Goal: Information Seeking & Learning: Understand process/instructions

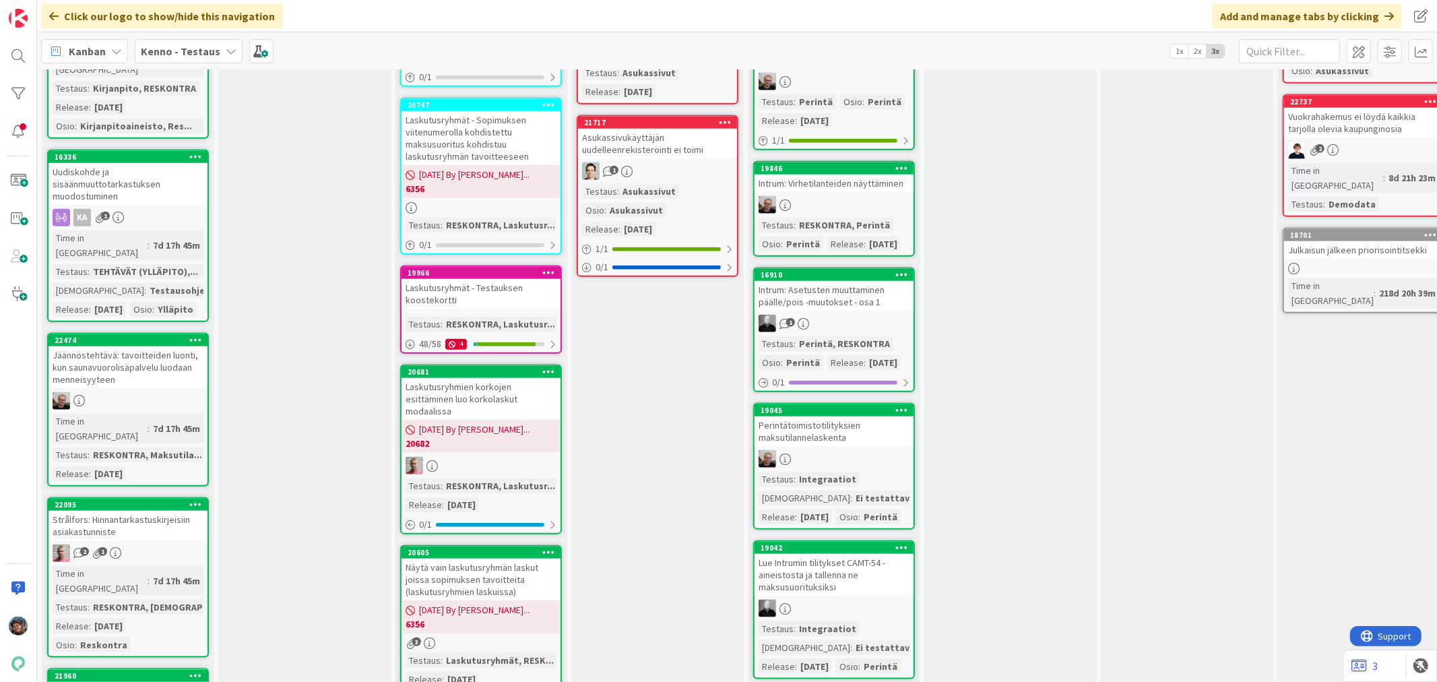
scroll to position [1422, 0]
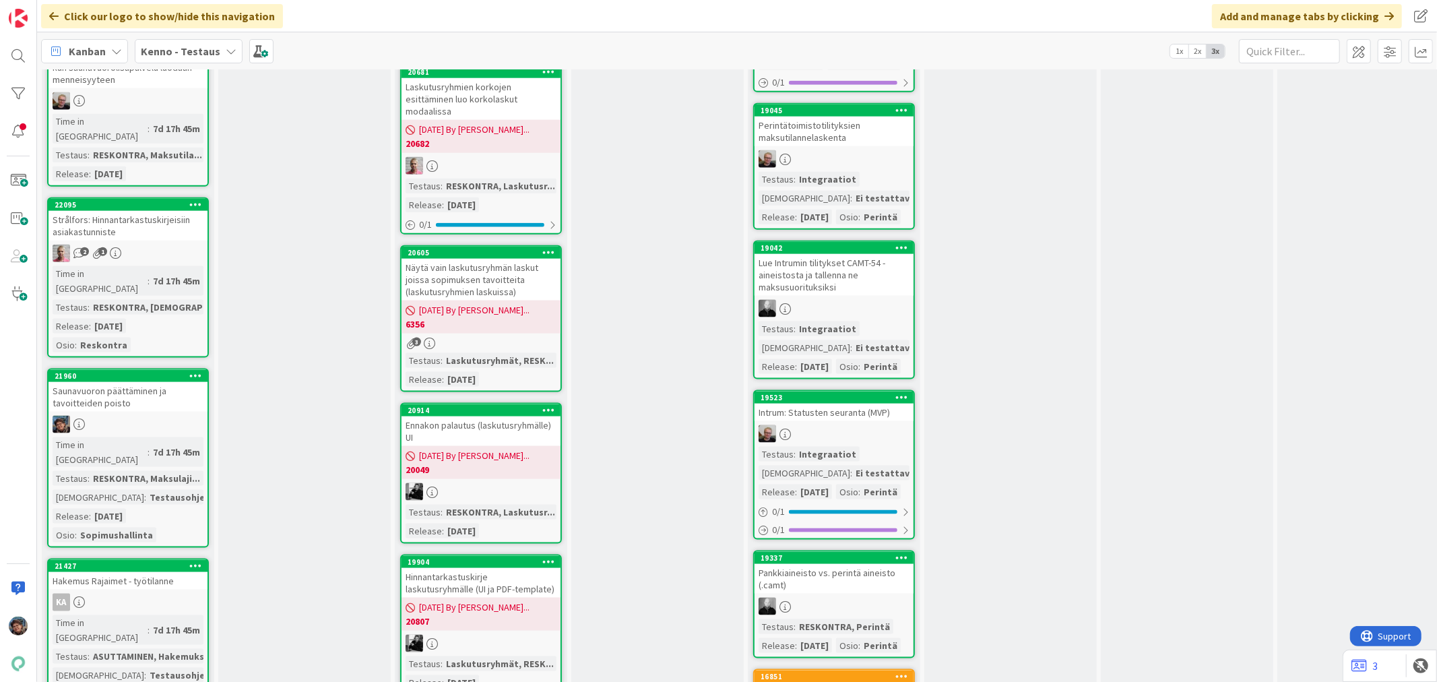
click at [153, 445] on div "7d 17h 45m" at bounding box center [177, 452] width 54 height 15
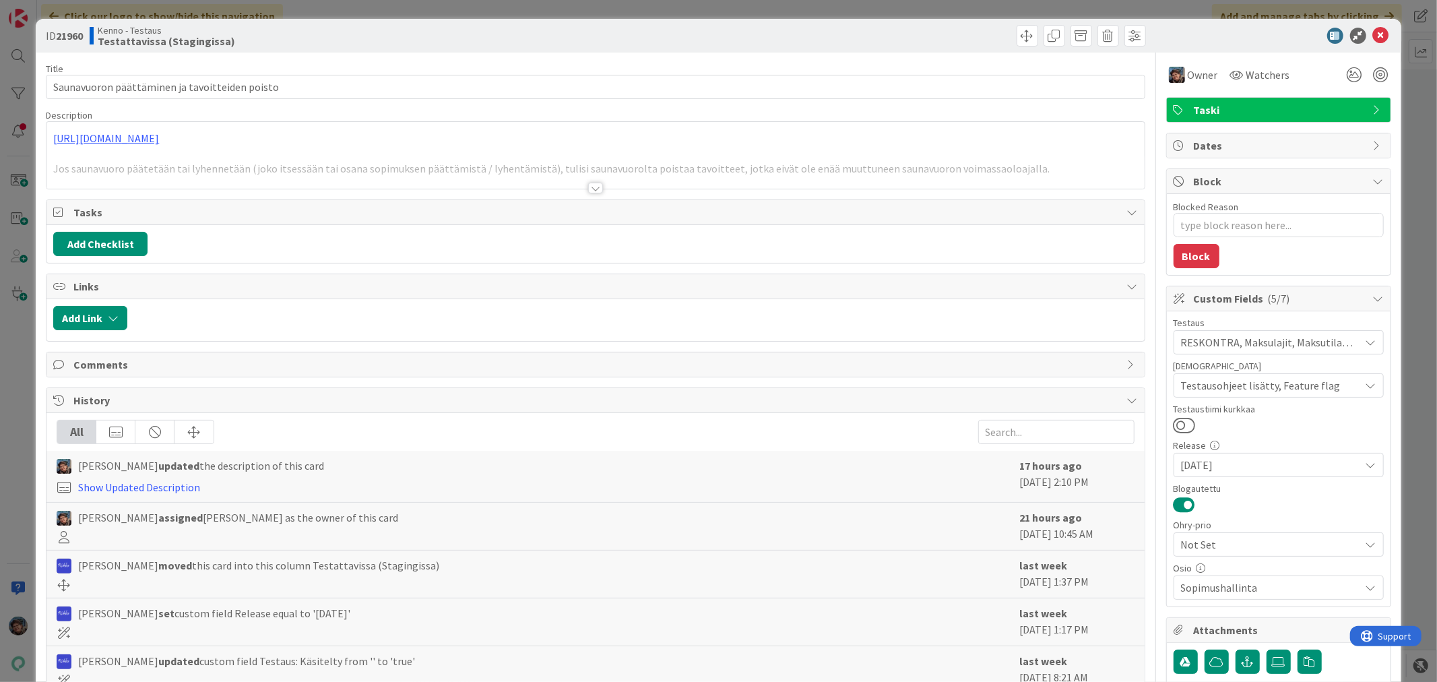
click at [588, 189] on div at bounding box center [595, 188] width 15 height 11
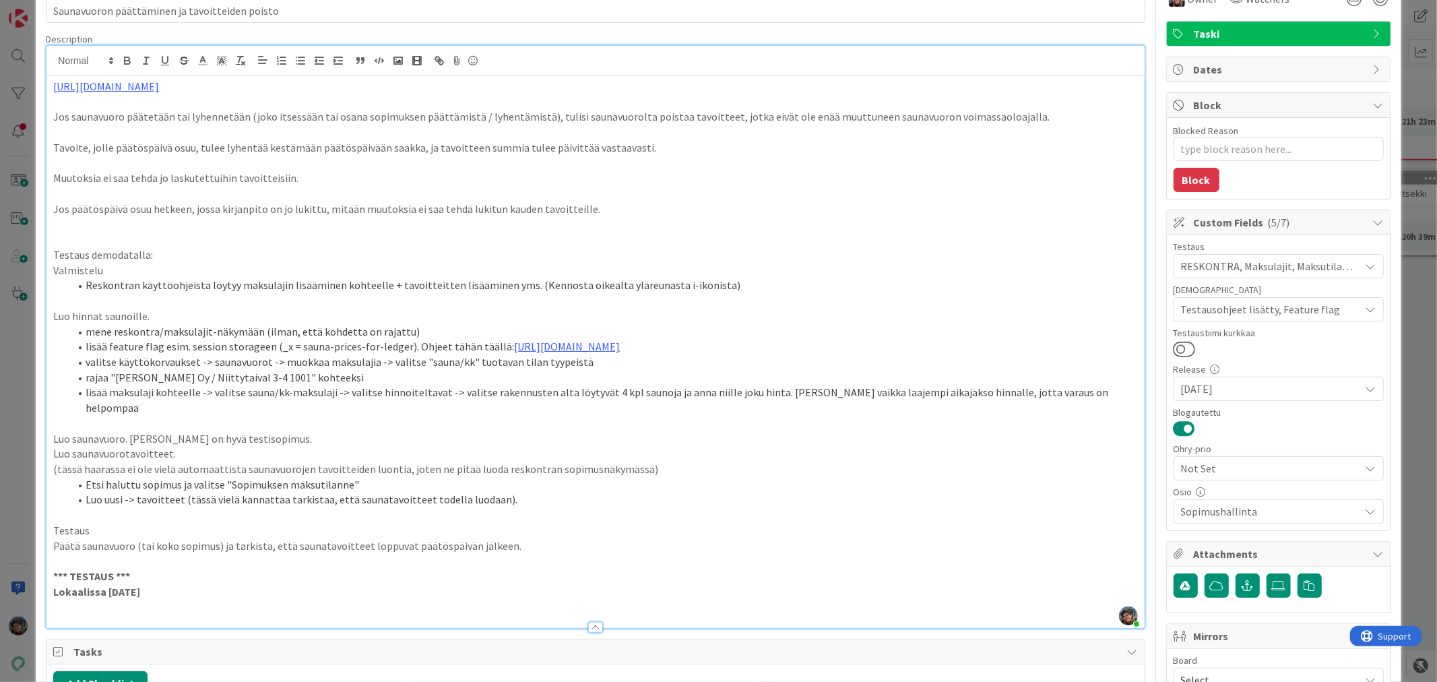
scroll to position [75, 0]
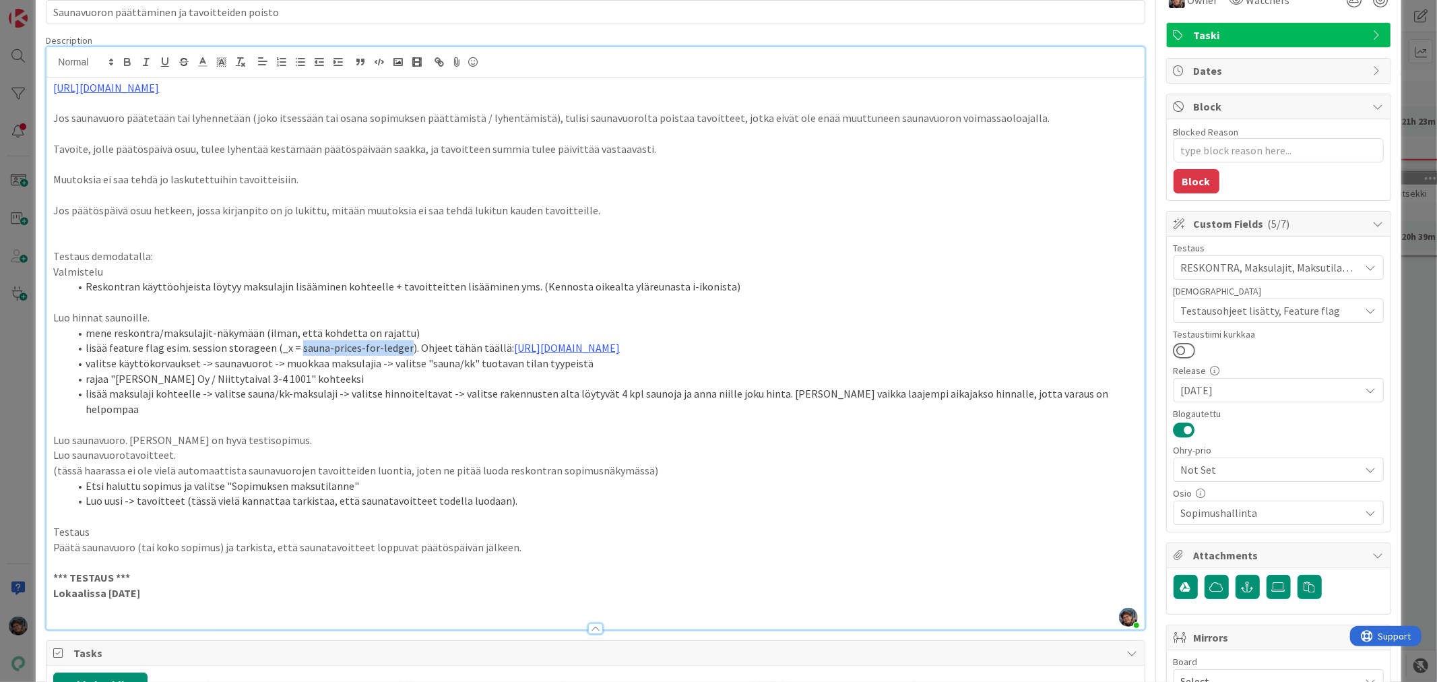
drag, startPoint x: 293, startPoint y: 346, endPoint x: 397, endPoint y: 341, distance: 104.5
click at [397, 341] on li "lisää feature flag esim. session storageen (_x = sauna-prices-for-ledger). Ohje…" at bounding box center [603, 347] width 1068 height 15
copy li "sauna-prices-for-ledger"
type textarea "x"
click at [170, 585] on p "Lokaalissa [DATE]" at bounding box center [595, 592] width 1084 height 15
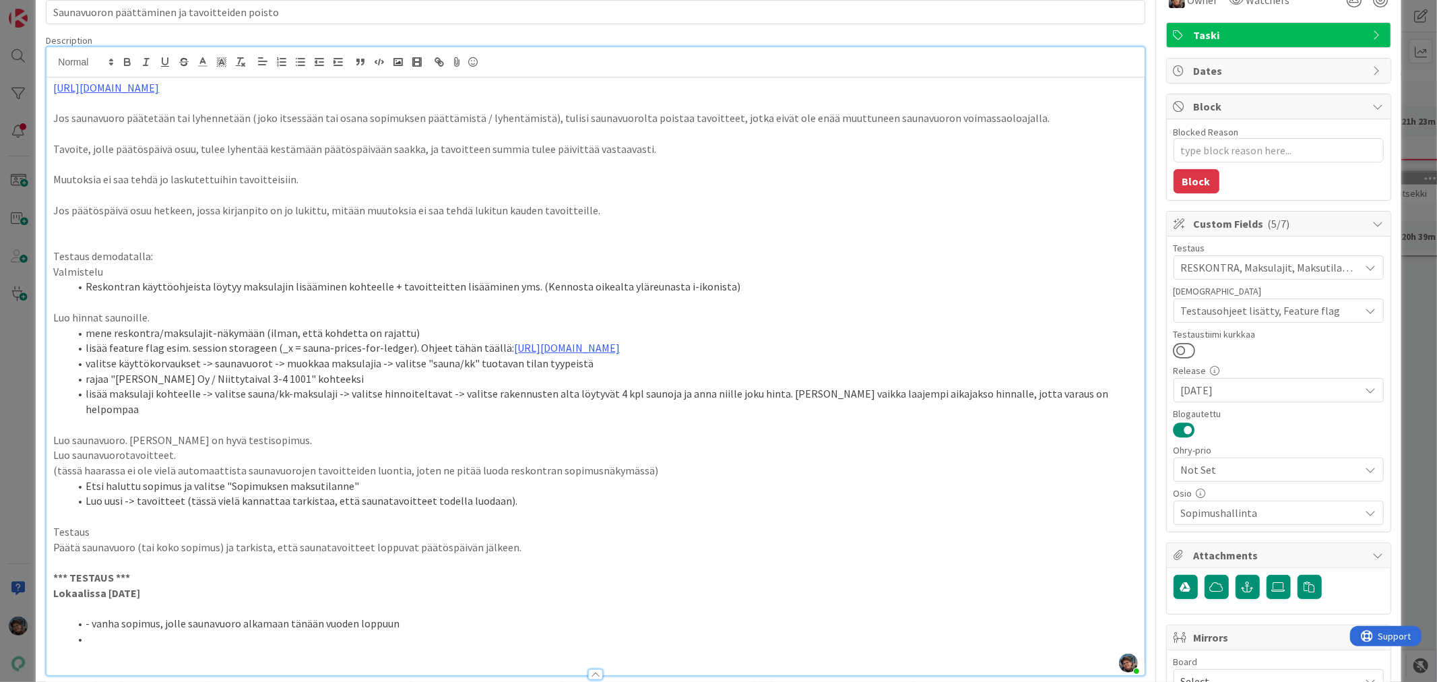
click at [399, 616] on li "- vanha sopimus, jolle saunavuoro alkamaan tänään vuoden loppuun" at bounding box center [603, 623] width 1068 height 15
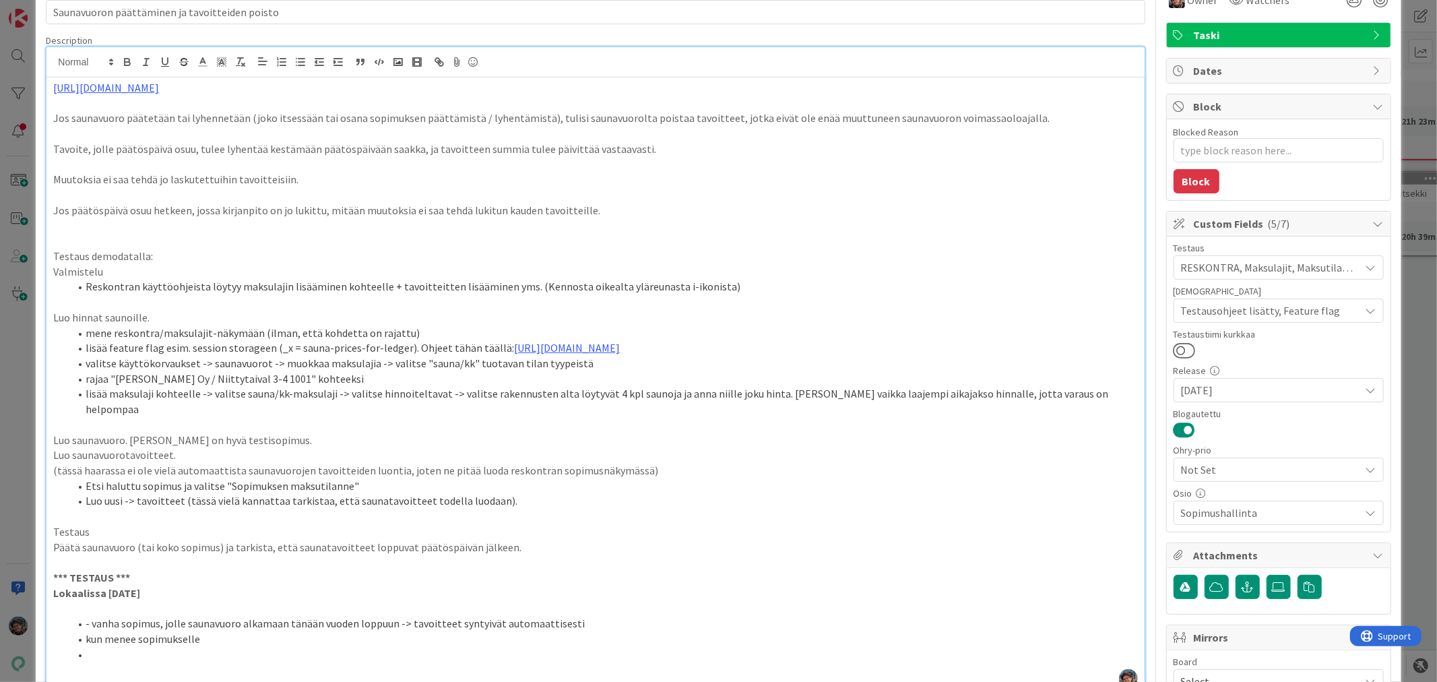
click at [90, 616] on li "- vanha sopimus, jolle saunavuoro alkamaan tänään vuoden loppuun -> tavoitteet …" at bounding box center [603, 623] width 1068 height 15
click at [199, 631] on li "kun menee sopimukselle" at bounding box center [603, 638] width 1068 height 15
type textarea "x"
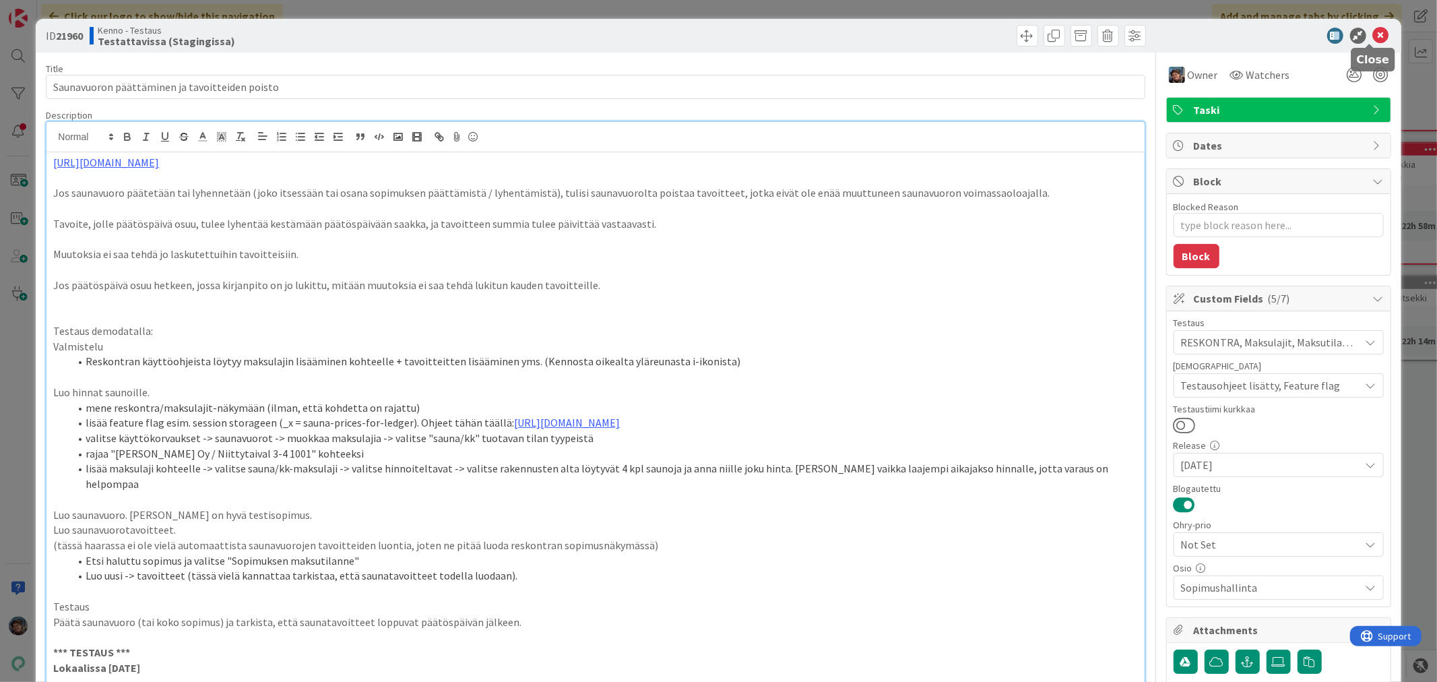
click at [1373, 31] on icon at bounding box center [1381, 36] width 16 height 16
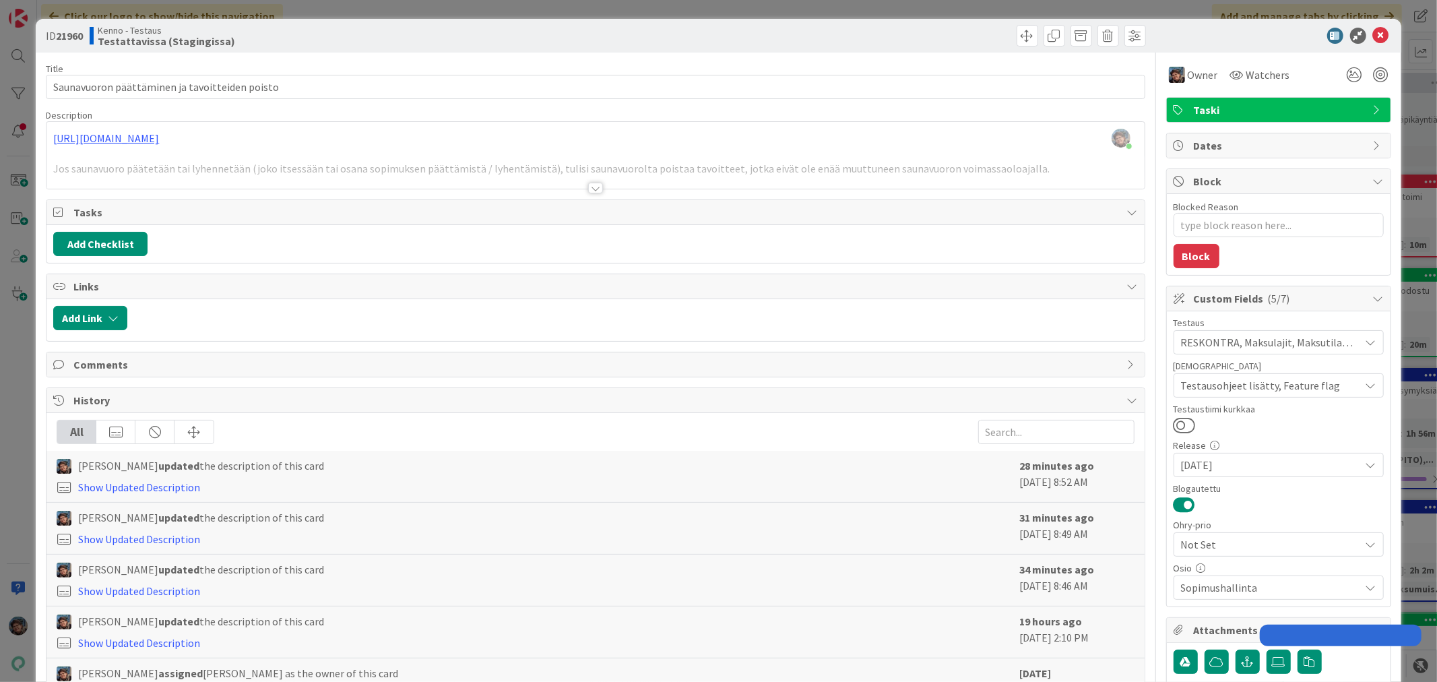
type textarea "x"
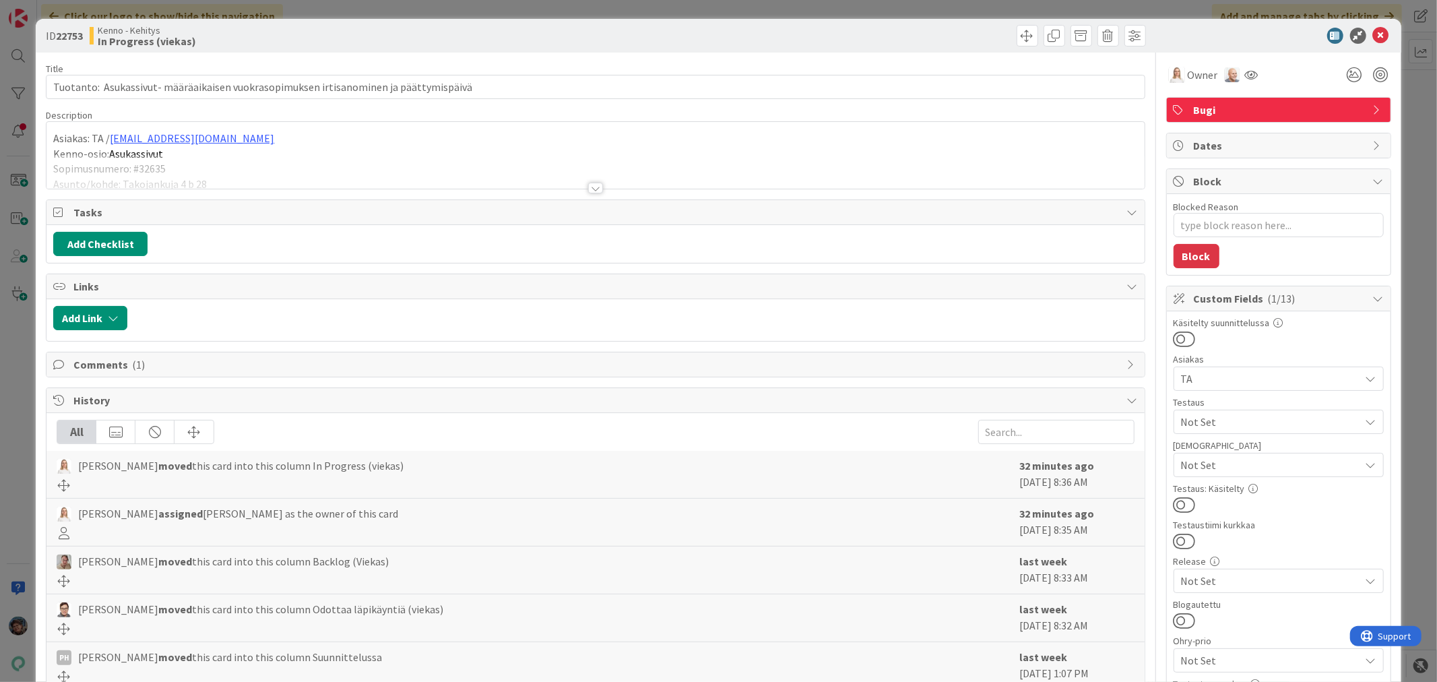
click at [589, 189] on div at bounding box center [595, 188] width 15 height 11
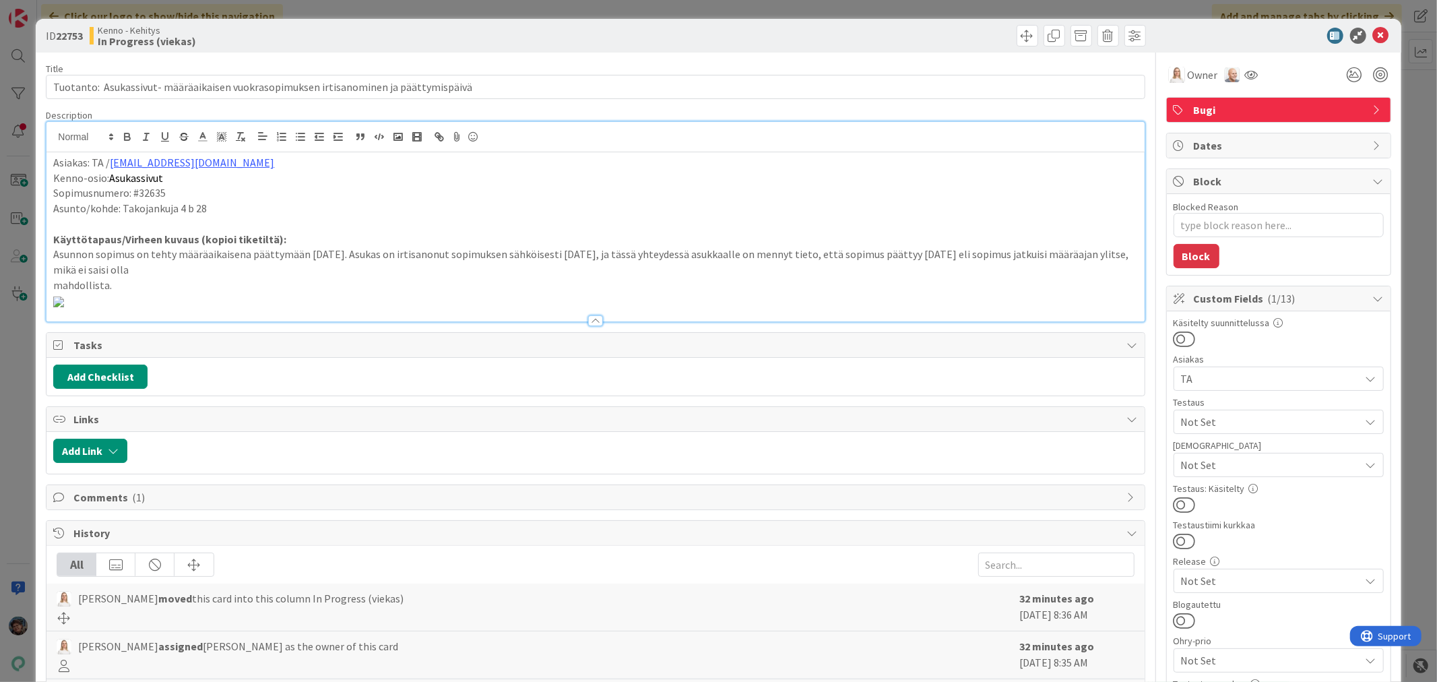
type textarea "x"
click at [1373, 32] on icon at bounding box center [1381, 36] width 16 height 16
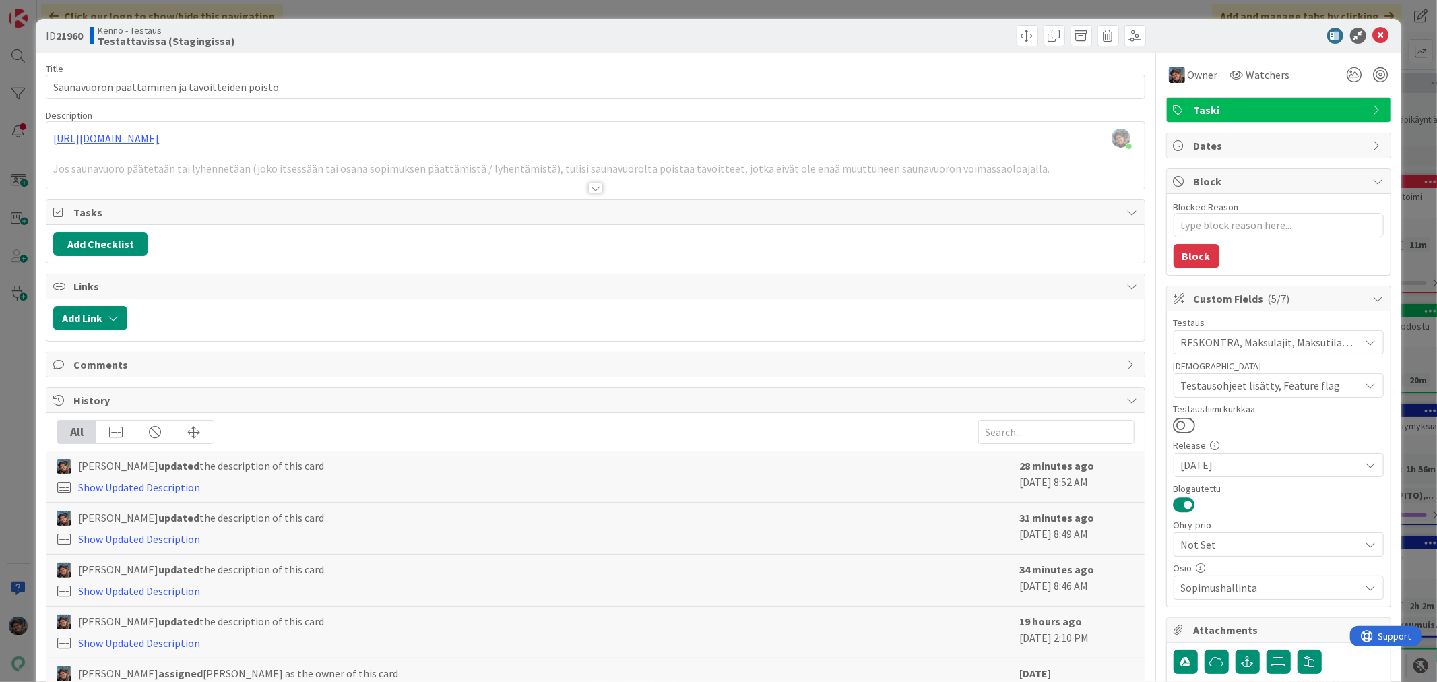
click at [588, 187] on div at bounding box center [595, 188] width 15 height 11
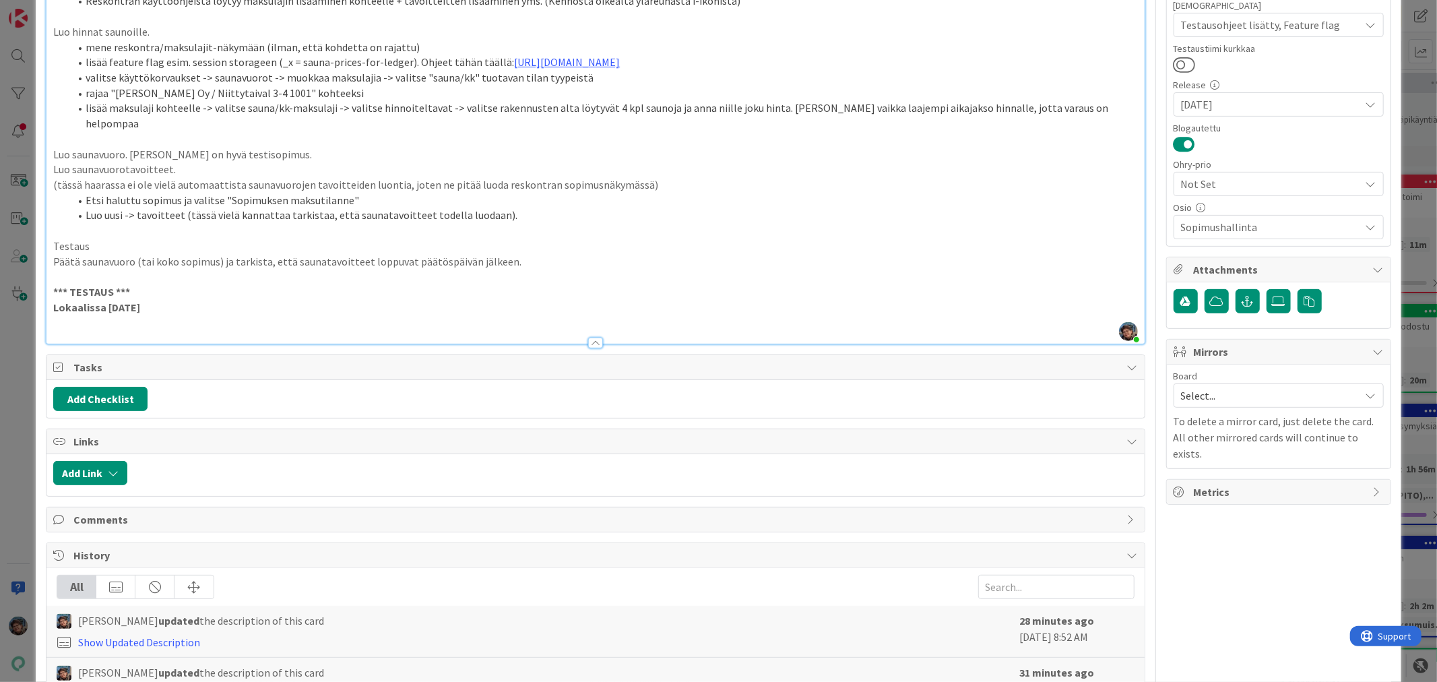
scroll to position [374, 0]
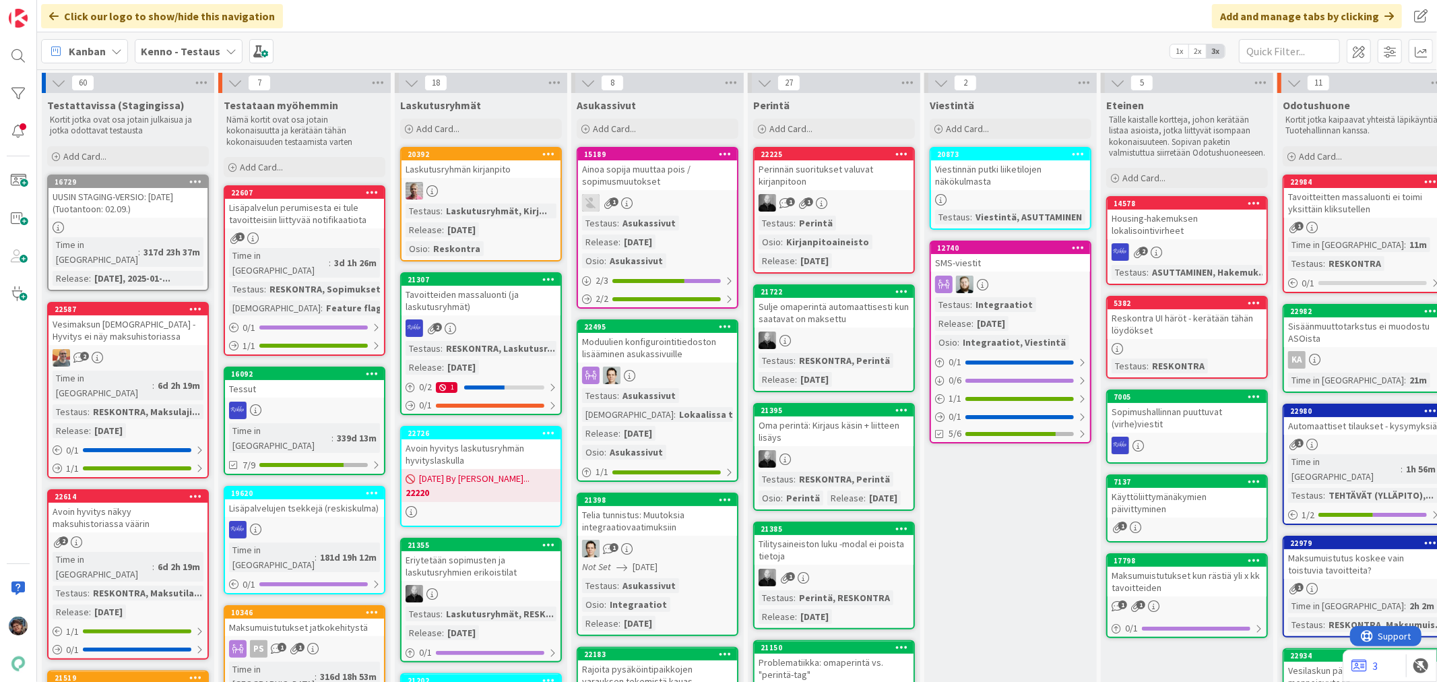
scroll to position [1179, 0]
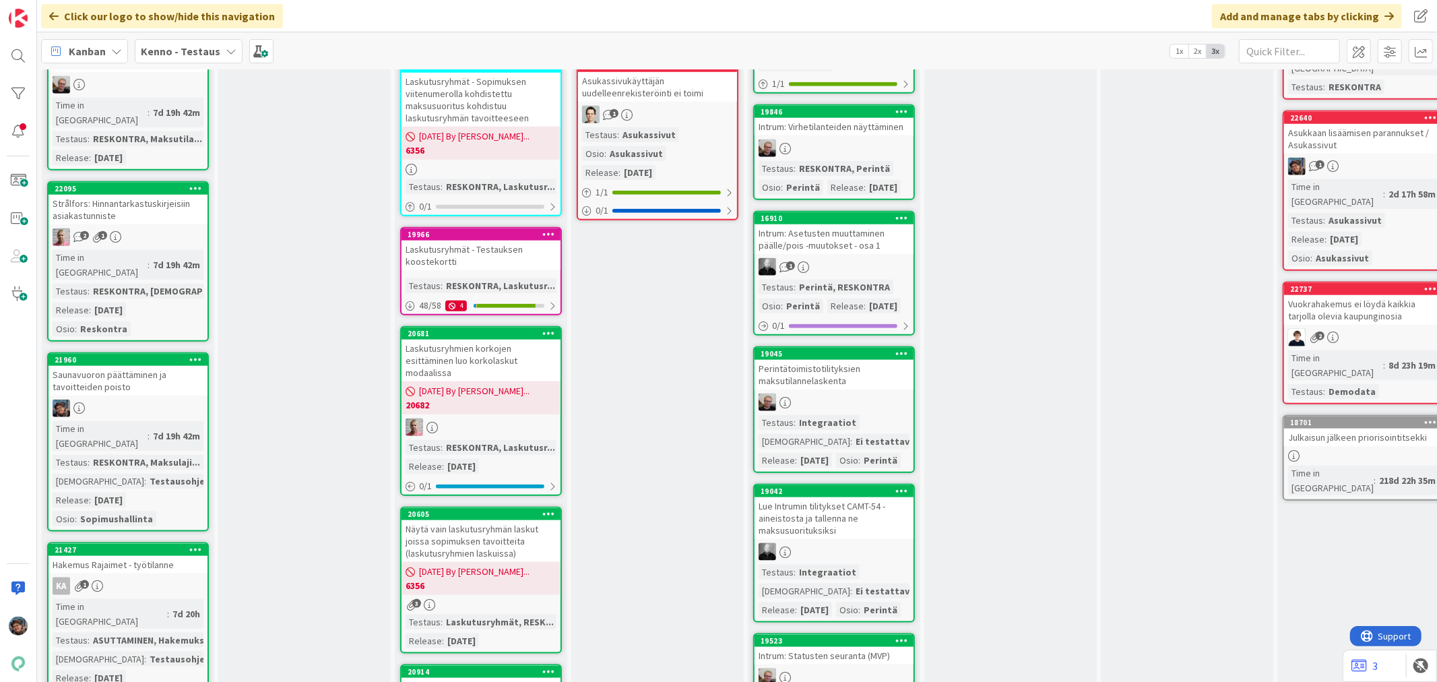
click at [156, 428] on div "7d 19h 42m" at bounding box center [177, 435] width 54 height 15
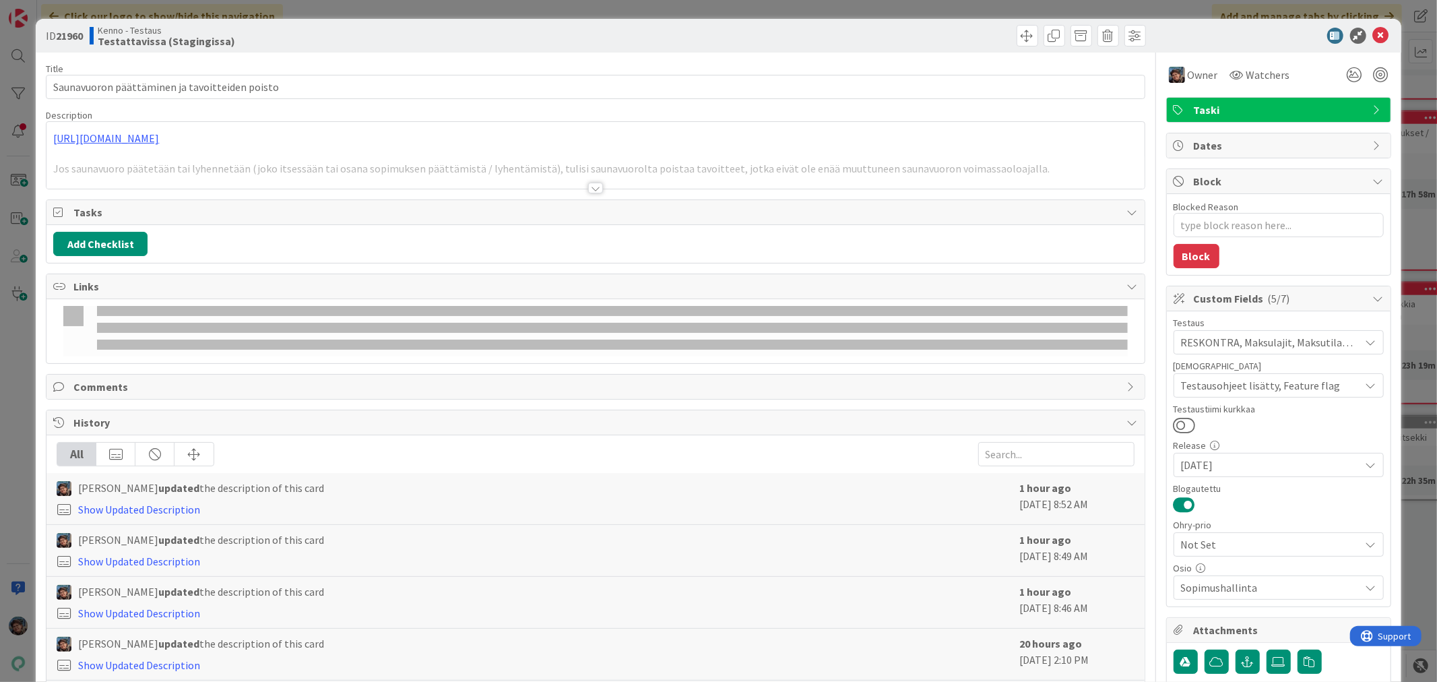
type textarea "x"
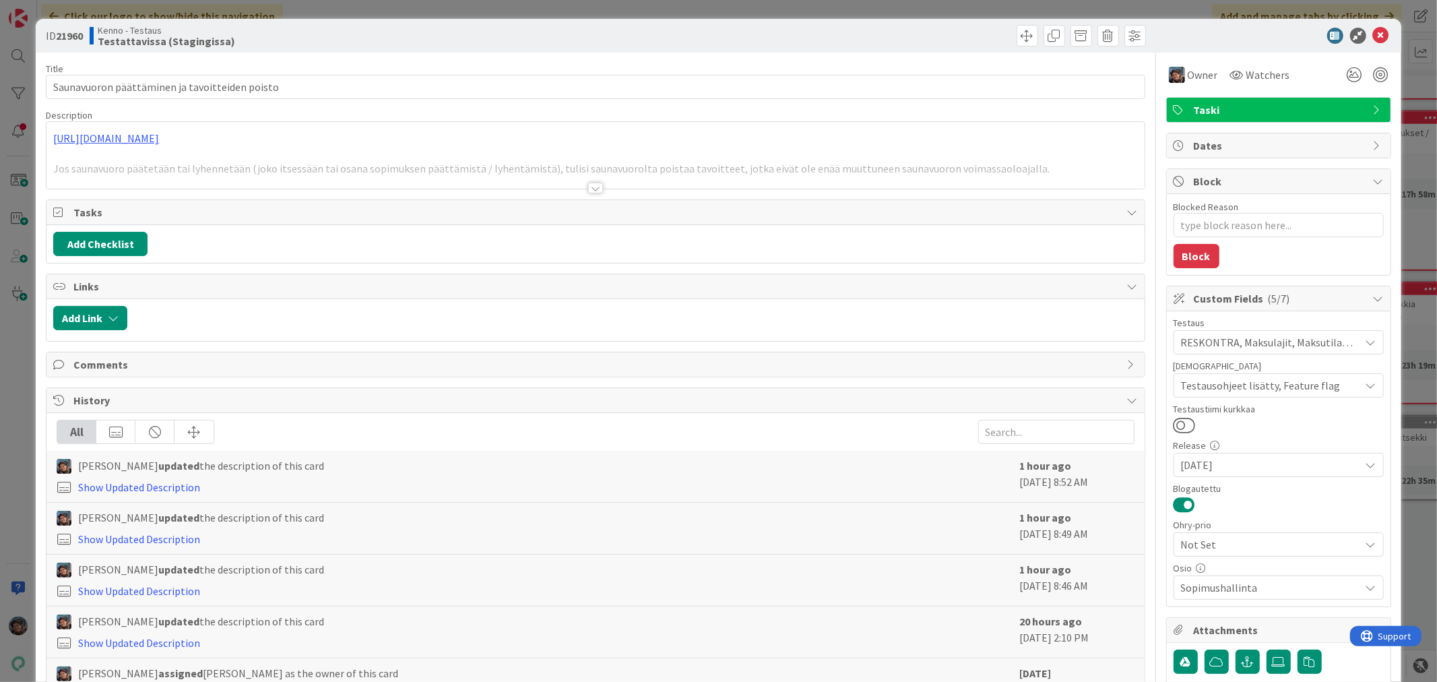
click at [588, 186] on div at bounding box center [595, 188] width 15 height 11
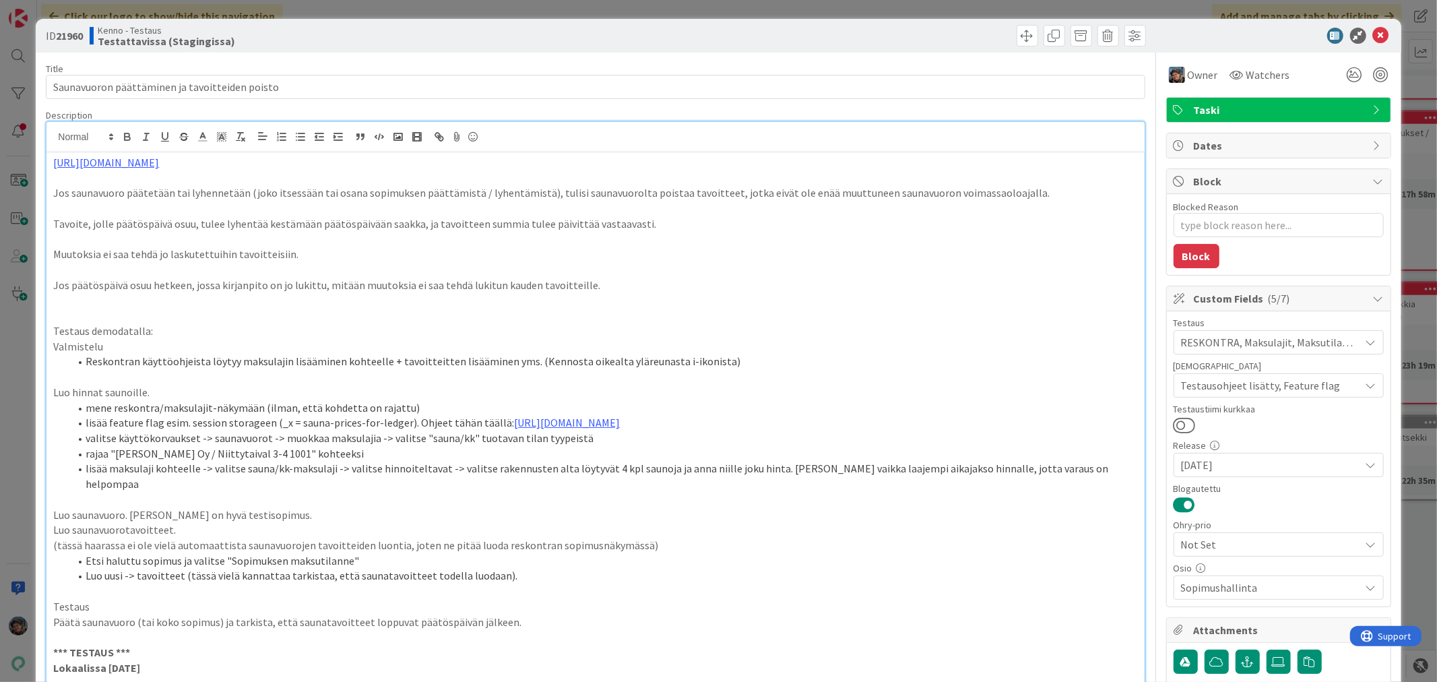
scroll to position [374, 0]
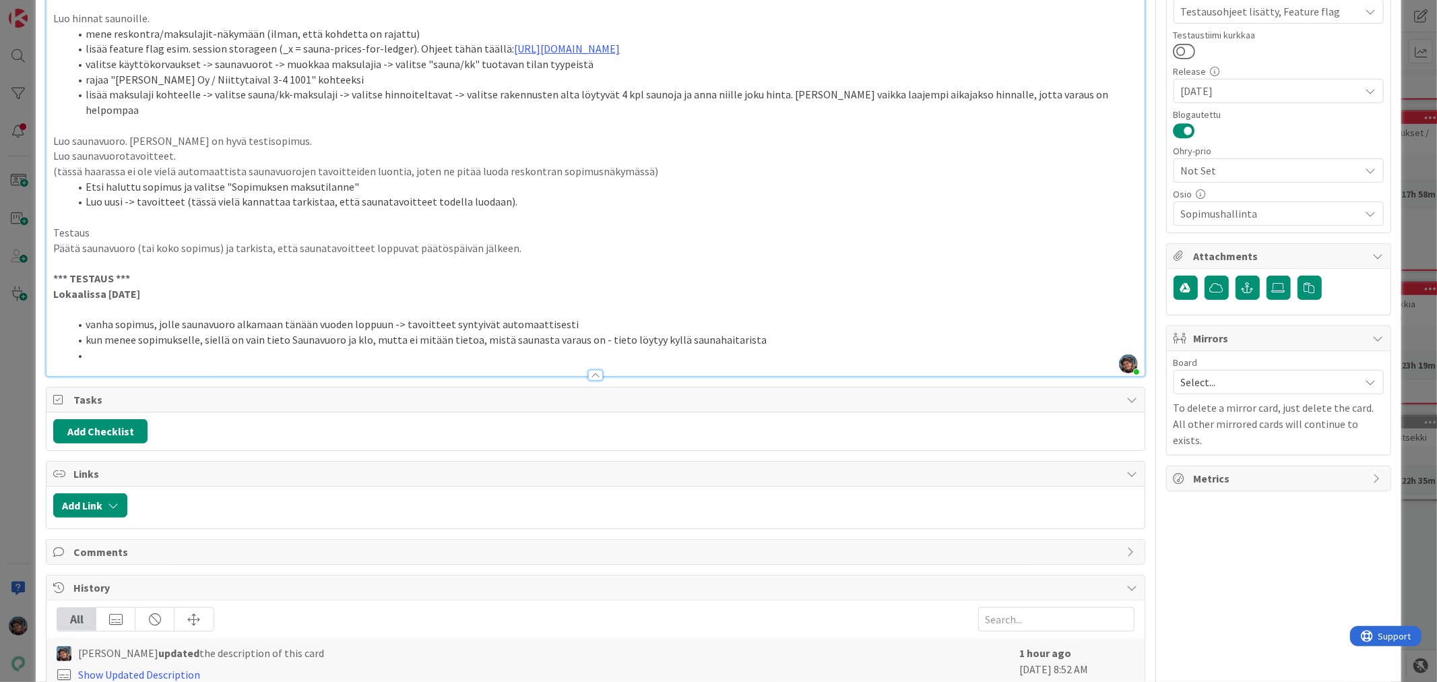
click at [137, 348] on li at bounding box center [603, 355] width 1068 height 15
click at [571, 317] on li "vanha sopimus, jolle saunavuoro alkamaan tänään vuoden loppuun -> tavoitteet sy…" at bounding box center [603, 324] width 1068 height 15
drag, startPoint x: 566, startPoint y: 308, endPoint x: 846, endPoint y: 292, distance: 280.0
click at [851, 317] on li "vanha sopimus, jolle saunavuoro alkamaan tänään vuoden loppuun -> tavoitteet sy…" at bounding box center [603, 324] width 1068 height 15
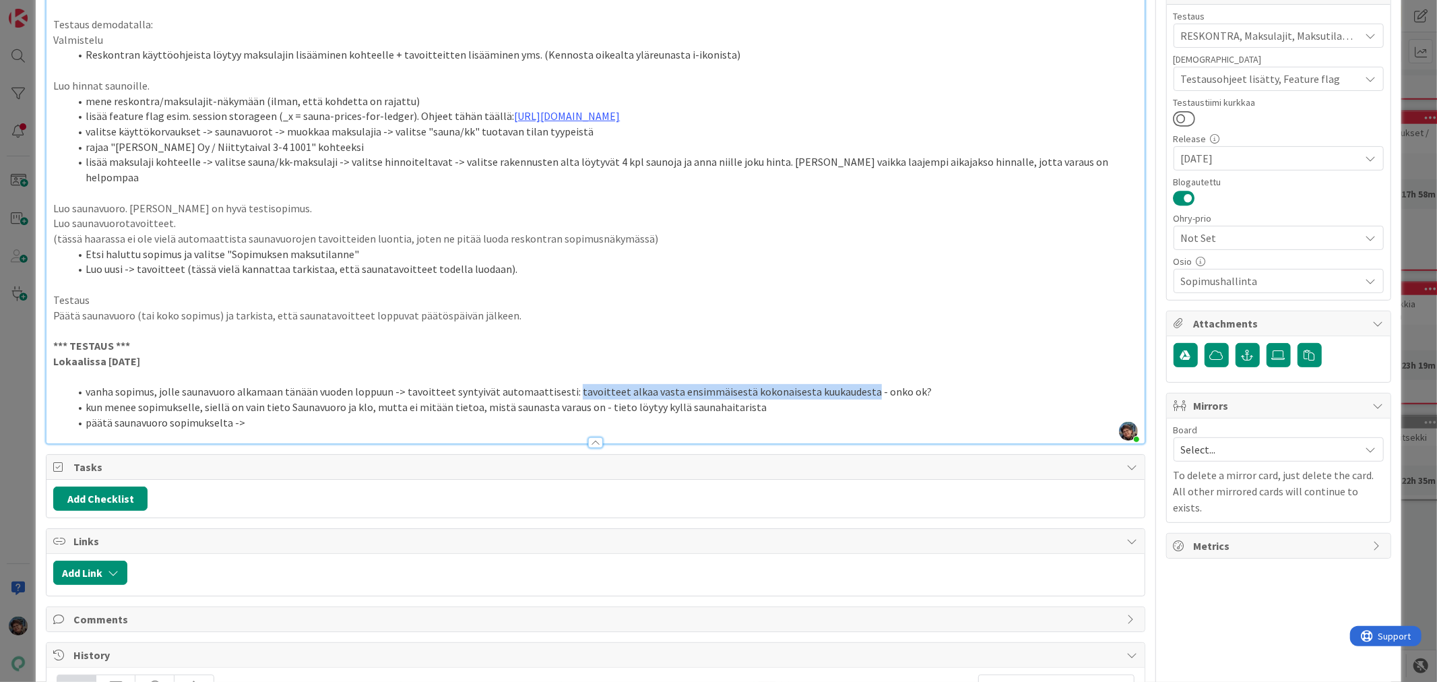
scroll to position [0, 0]
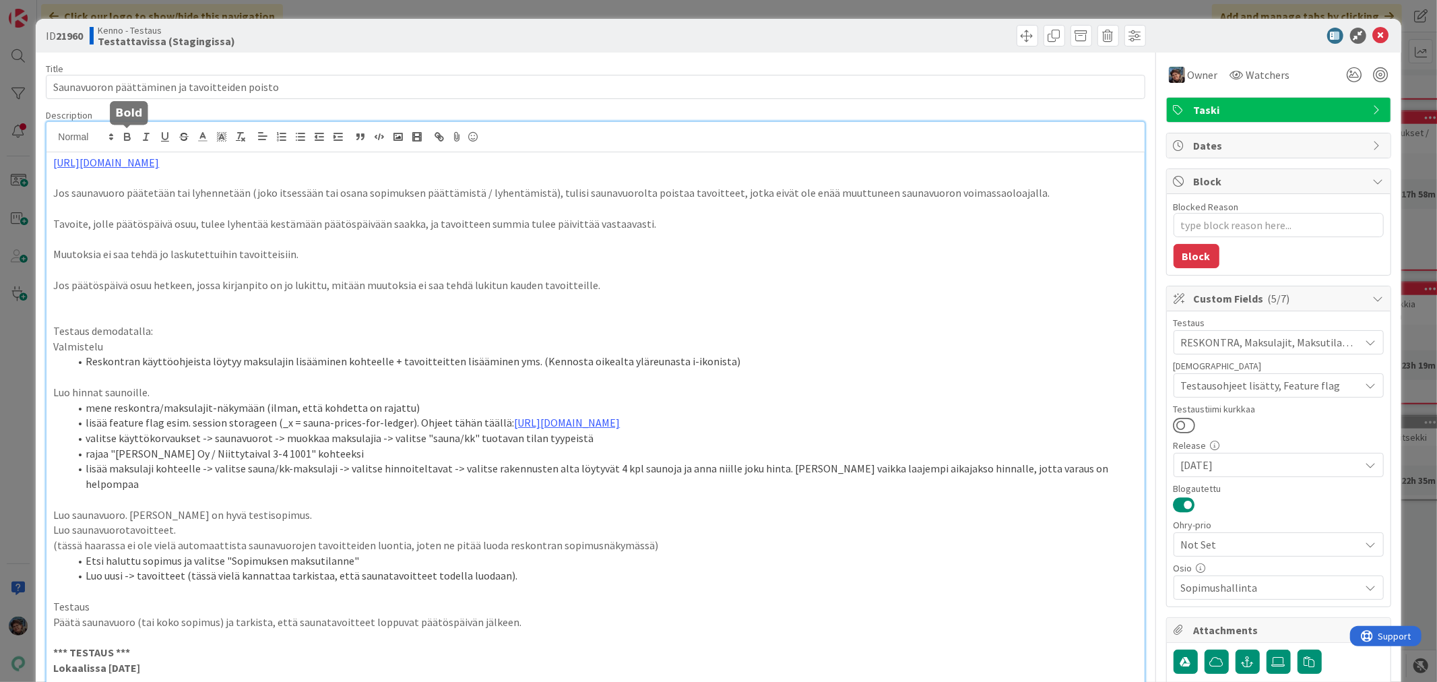
click at [127, 140] on icon "button" at bounding box center [127, 138] width 5 height 3
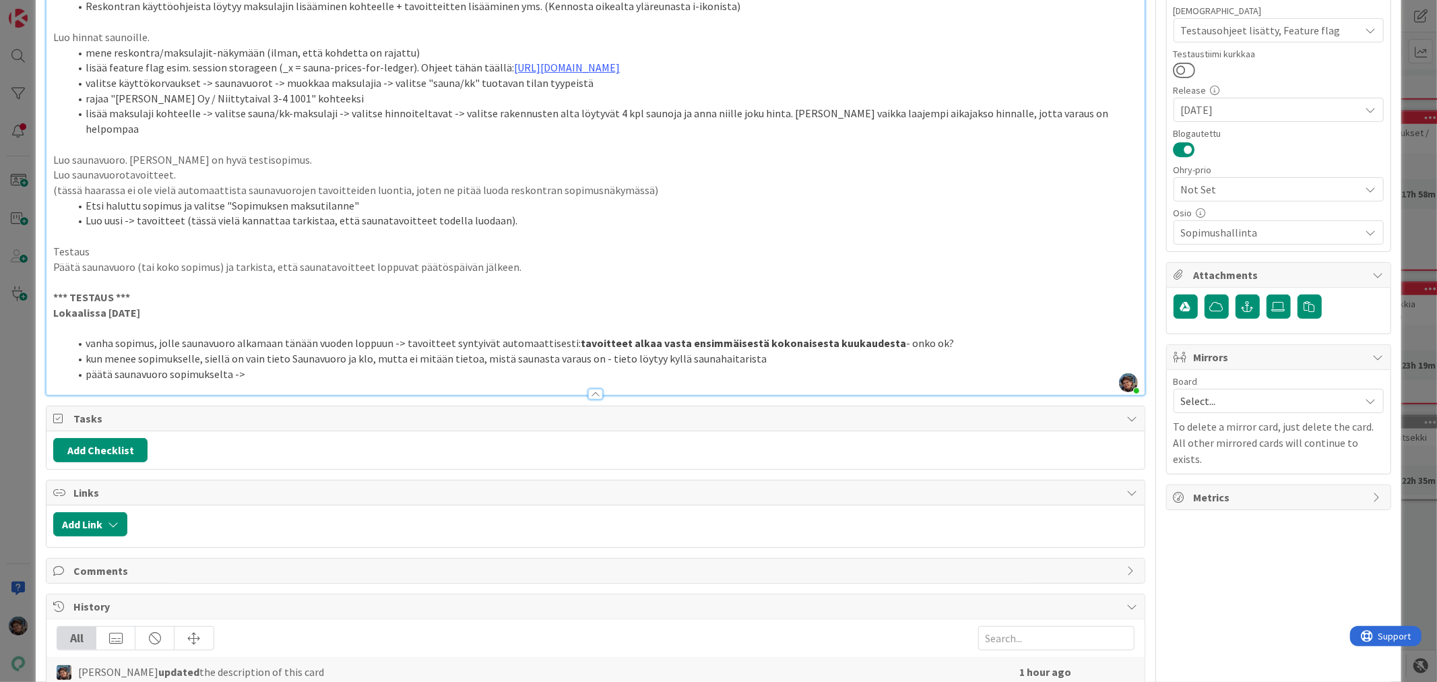
scroll to position [382, 0]
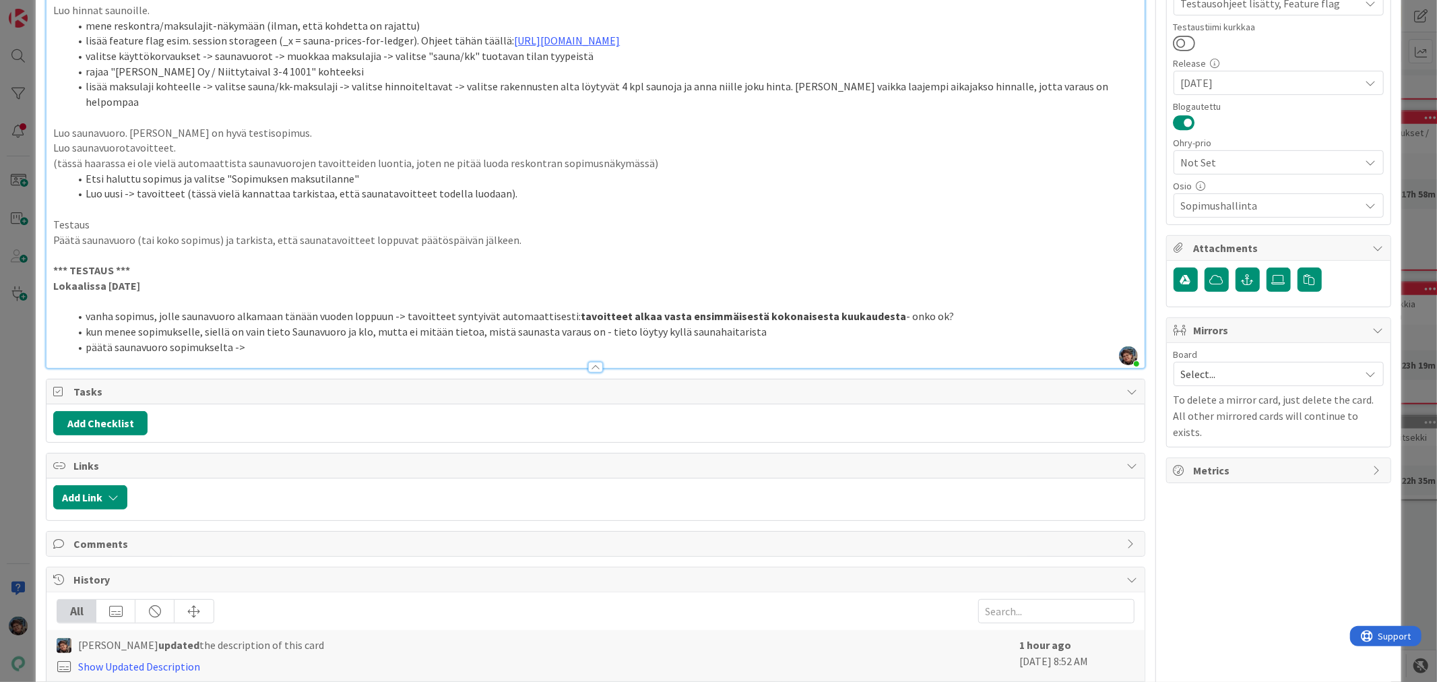
click at [272, 339] on li "päätä saunavuoro sopimukselta ->" at bounding box center [603, 346] width 1068 height 15
click at [640, 309] on strong "tavoitteet alkaa vasta ensimmäisestä kokonaisesta kuukaudesta" at bounding box center [743, 315] width 325 height 13
click at [478, 339] on li "päätä saunavuoro sopimukselta -> tavoitteet poistuvat sopimuksen maksutiedoista…" at bounding box center [603, 346] width 1068 height 15
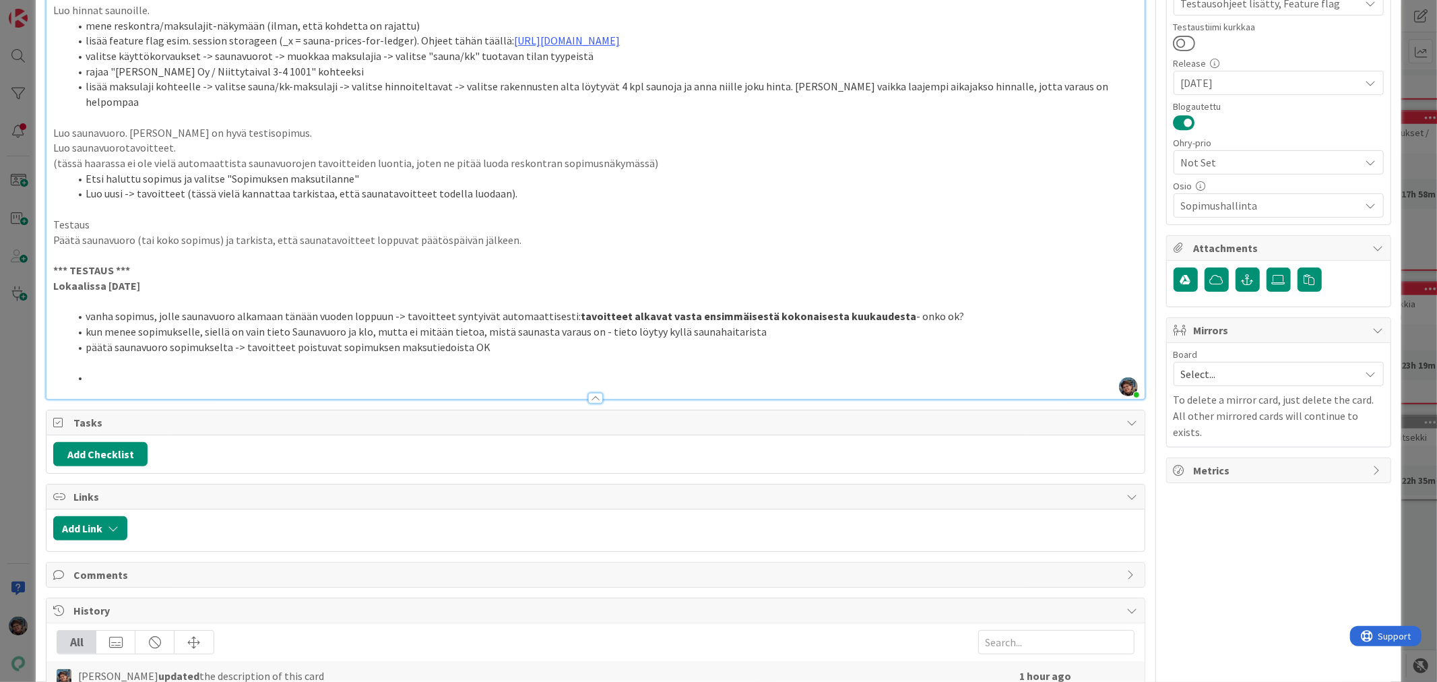
click at [492, 339] on li "päätä saunavuoro sopimukselta -> tavoitteet poistuvat sopimuksen maksutiedoista…" at bounding box center [603, 346] width 1068 height 15
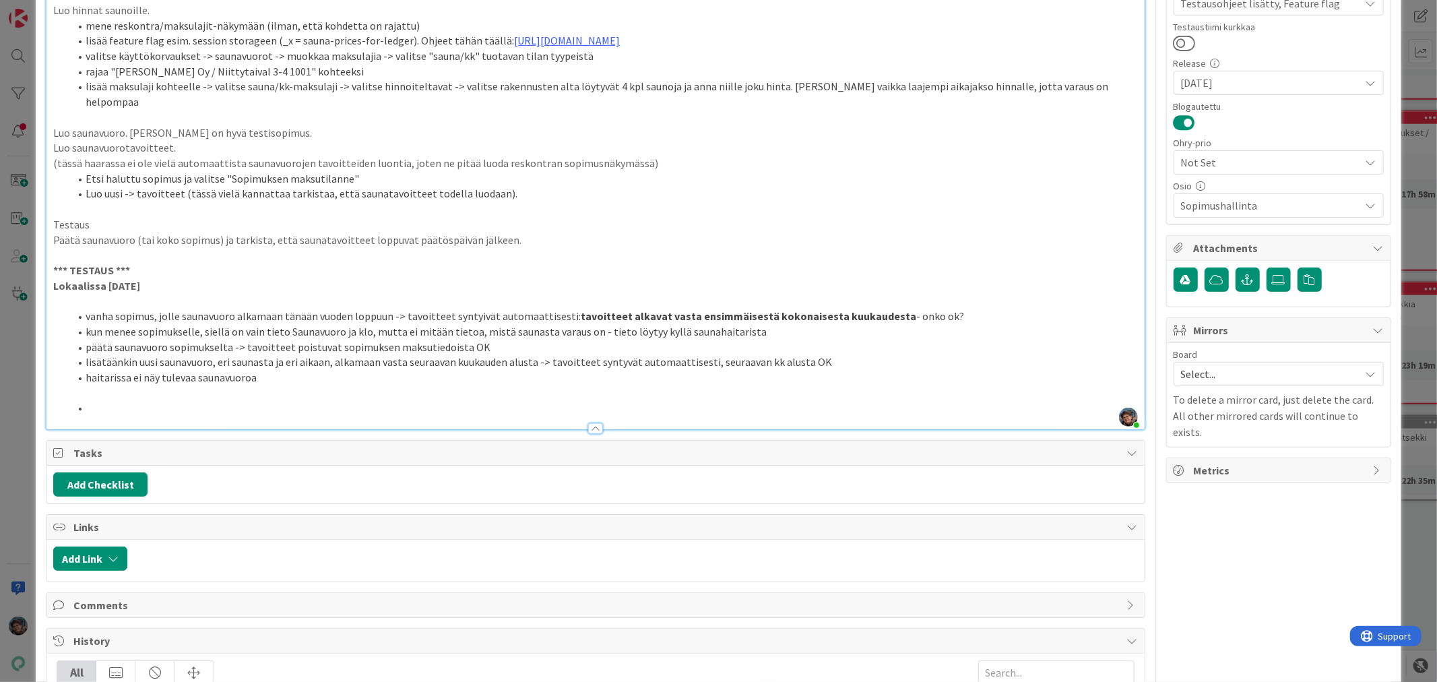
click at [593, 324] on li "kun menee sopimukselle, siellä on vain tieto Saunavuoro ja klo, mutta ei mitään…" at bounding box center [603, 331] width 1068 height 15
click at [825, 354] on li "lisätäänkin uusi saunavuoro, eri saunasta ja eri aikaan, alkamaan vasta seuraav…" at bounding box center [603, 361] width 1068 height 15
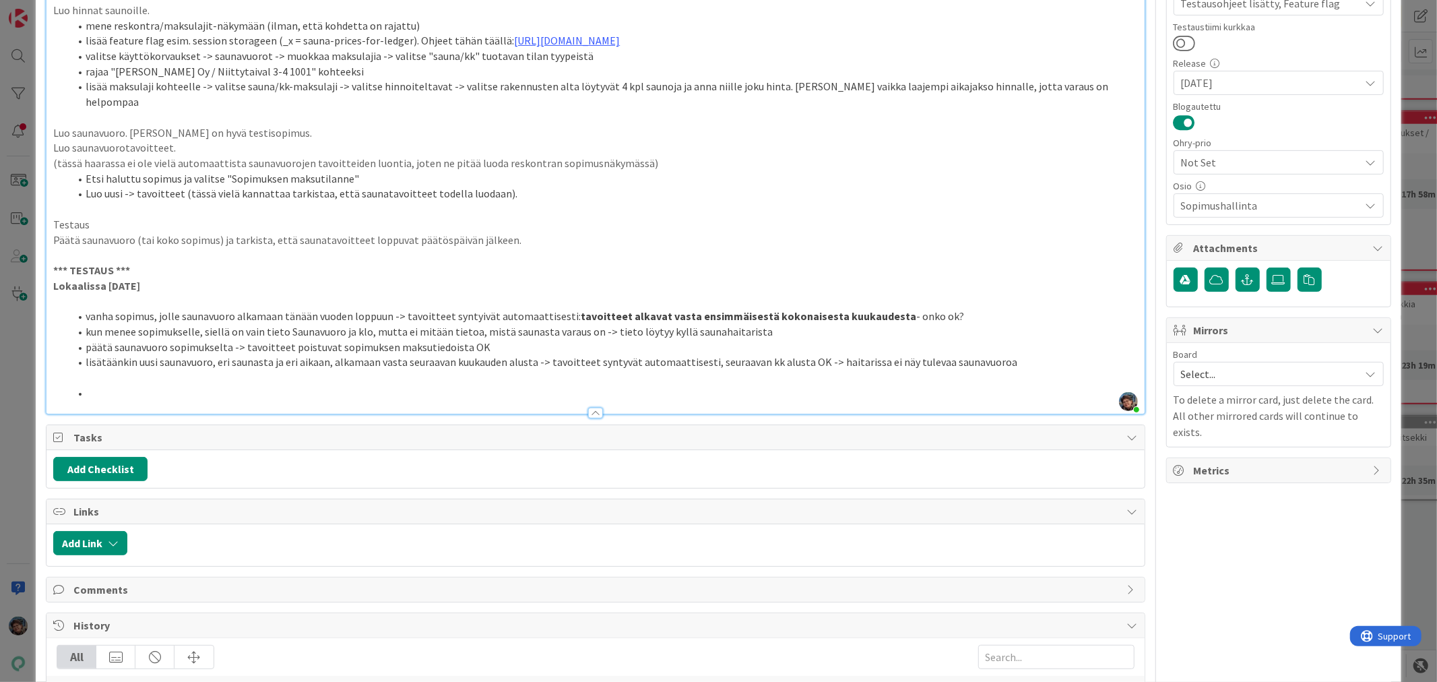
click at [995, 354] on li "lisätäänkin uusi saunavuoro, eri saunasta ja eri aikaan, alkamaan vasta seuraav…" at bounding box center [603, 361] width 1068 height 15
click at [1030, 354] on li "lisätäänkin uusi saunavuoro, eri saunasta ja eri aikaan, alkamaan vasta seuraav…" at bounding box center [603, 361] width 1068 height 15
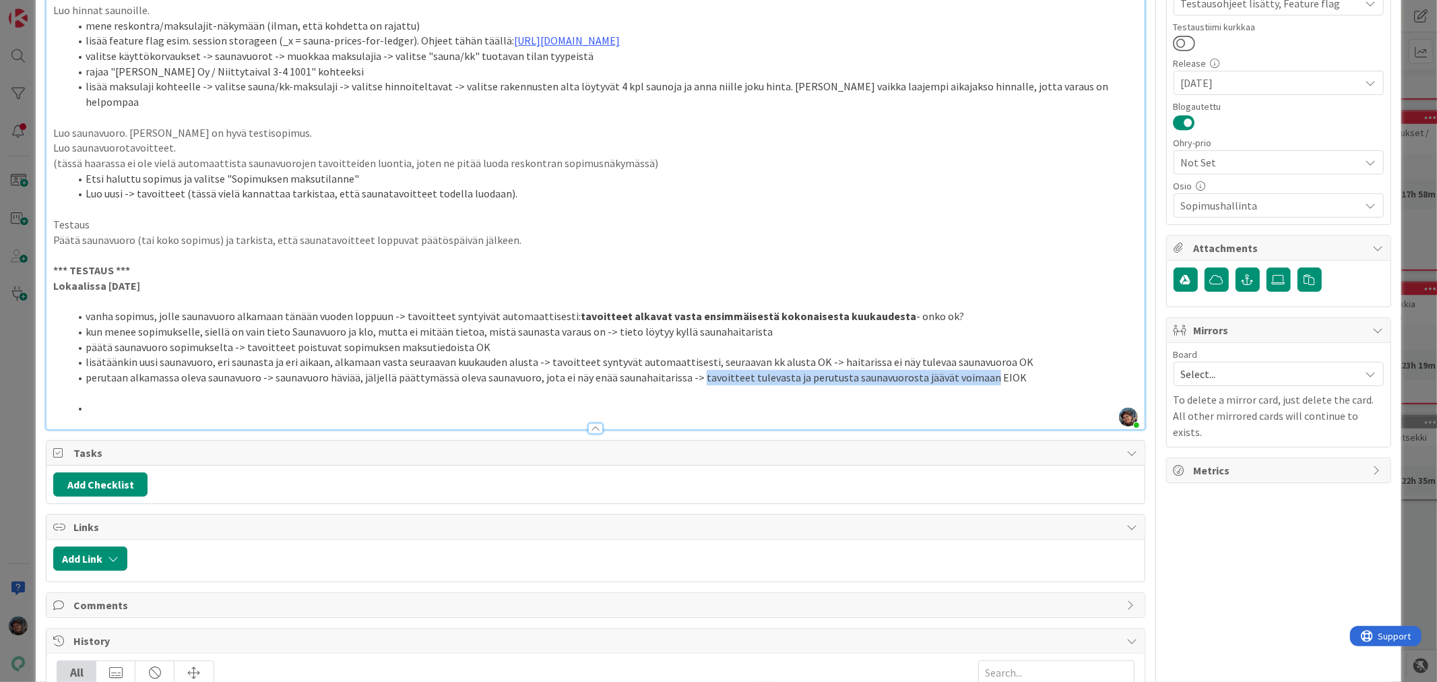
drag, startPoint x: 692, startPoint y: 360, endPoint x: 974, endPoint y: 361, distance: 281.5
click at [974, 370] on li "perutaan alkamassa oleva saunavuoro -> saunavuoro häviää, jäljellä päättymässä …" at bounding box center [603, 377] width 1068 height 15
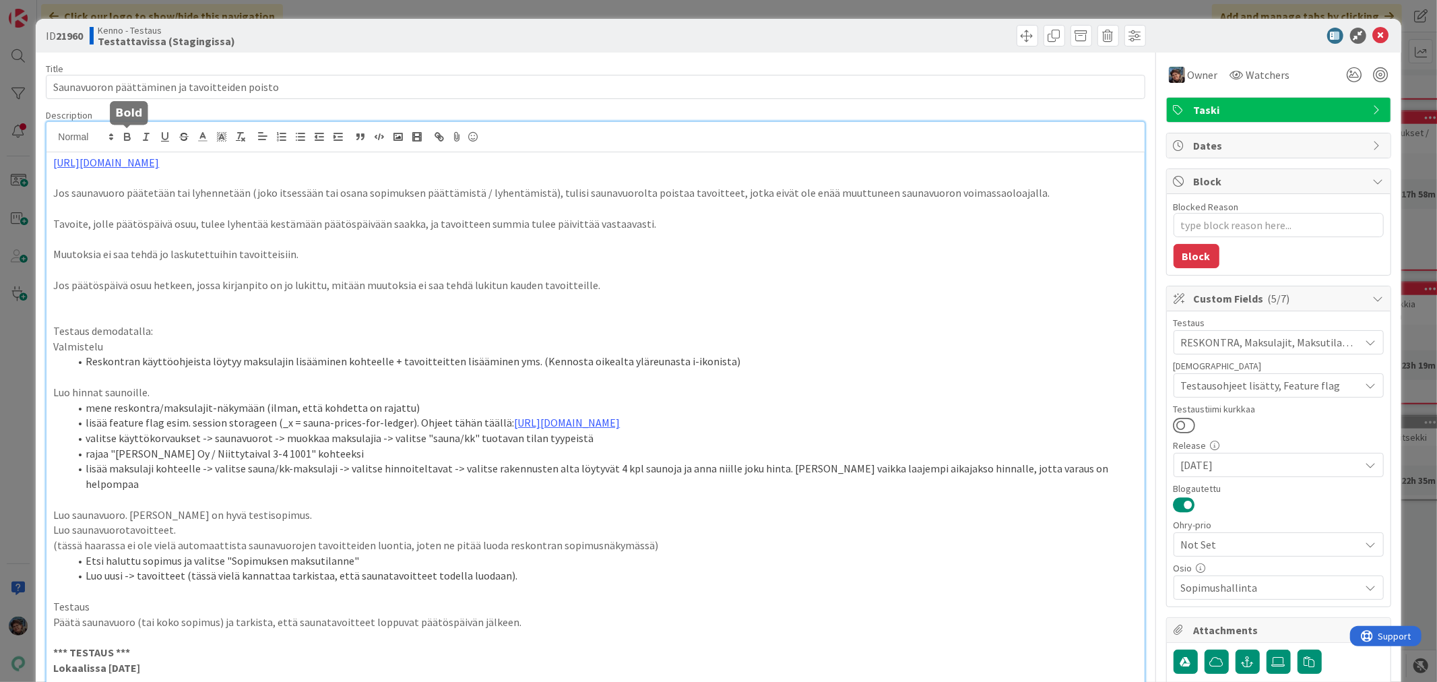
click at [130, 137] on icon "button" at bounding box center [127, 137] width 12 height 12
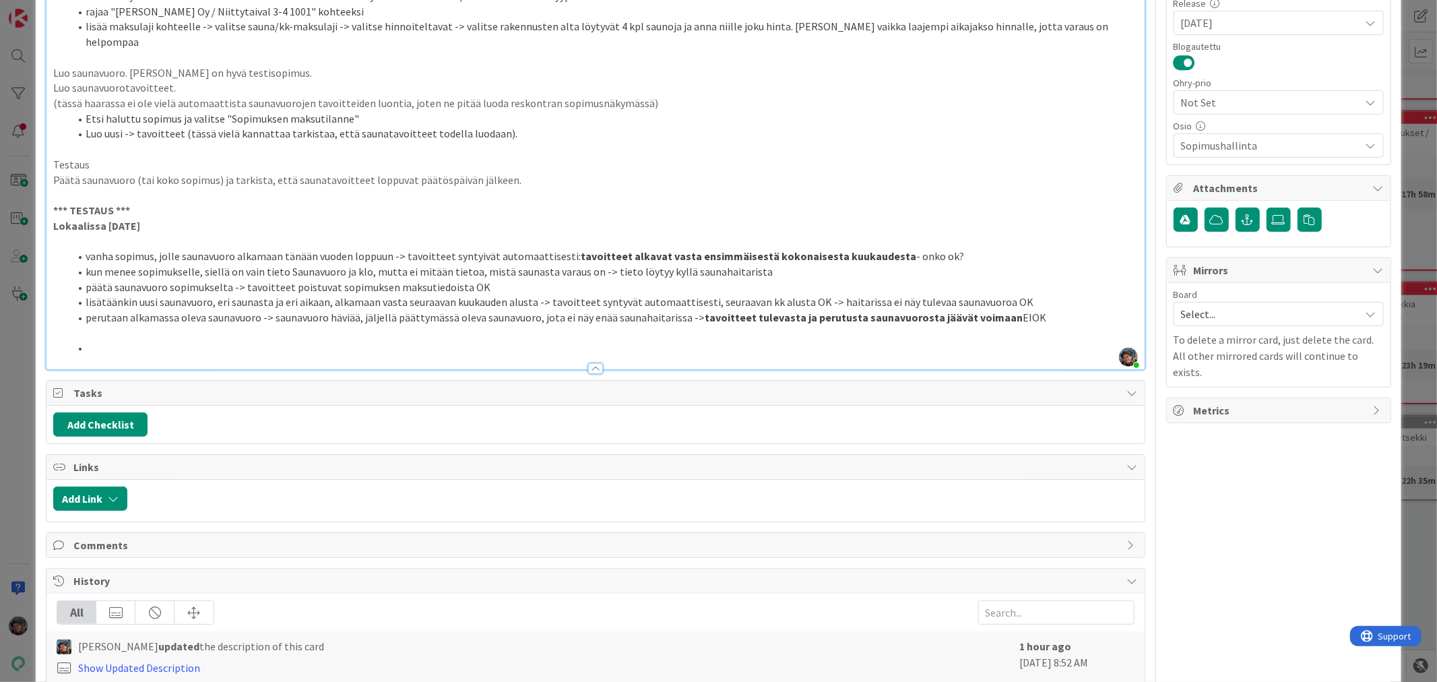
scroll to position [443, 0]
click at [975, 247] on li "vanha sopimus, jolle saunavuoro alkamaan tänään vuoden loppuun -> tavoitteet sy…" at bounding box center [603, 254] width 1068 height 15
click at [271, 308] on li "perutaan alkamassa oleva saunavuoro -> saunavuoro häviää, jäljellä päättymässä …" at bounding box center [603, 315] width 1068 height 15
click at [419, 308] on li "perutaan alkamassa oleva saunavuoro -> tuleva saunavuoro häviää, jäljellä päätt…" at bounding box center [603, 315] width 1068 height 15
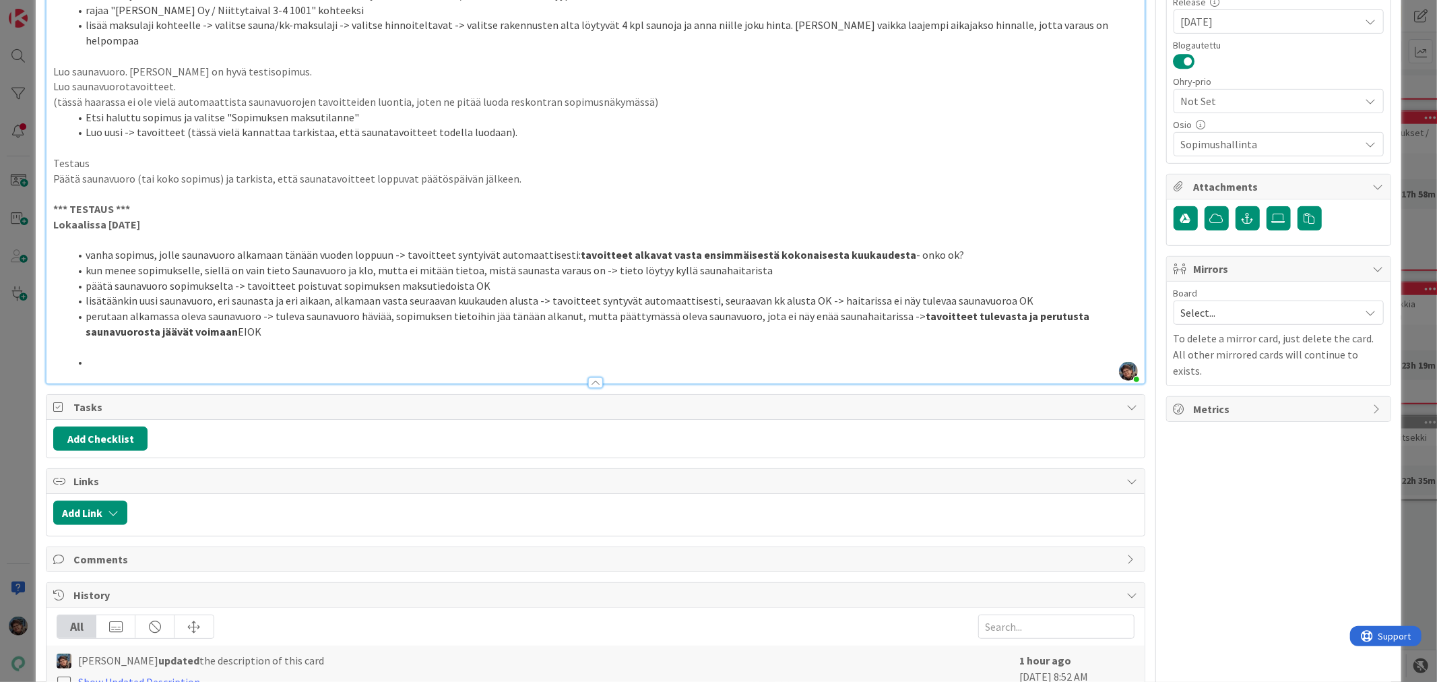
click at [897, 293] on li "lisätäänkin uusi saunavuoro, eri saunasta ja eri aikaan, alkamaan vasta seuraav…" at bounding box center [603, 300] width 1068 height 15
click at [106, 354] on li at bounding box center [603, 361] width 1068 height 15
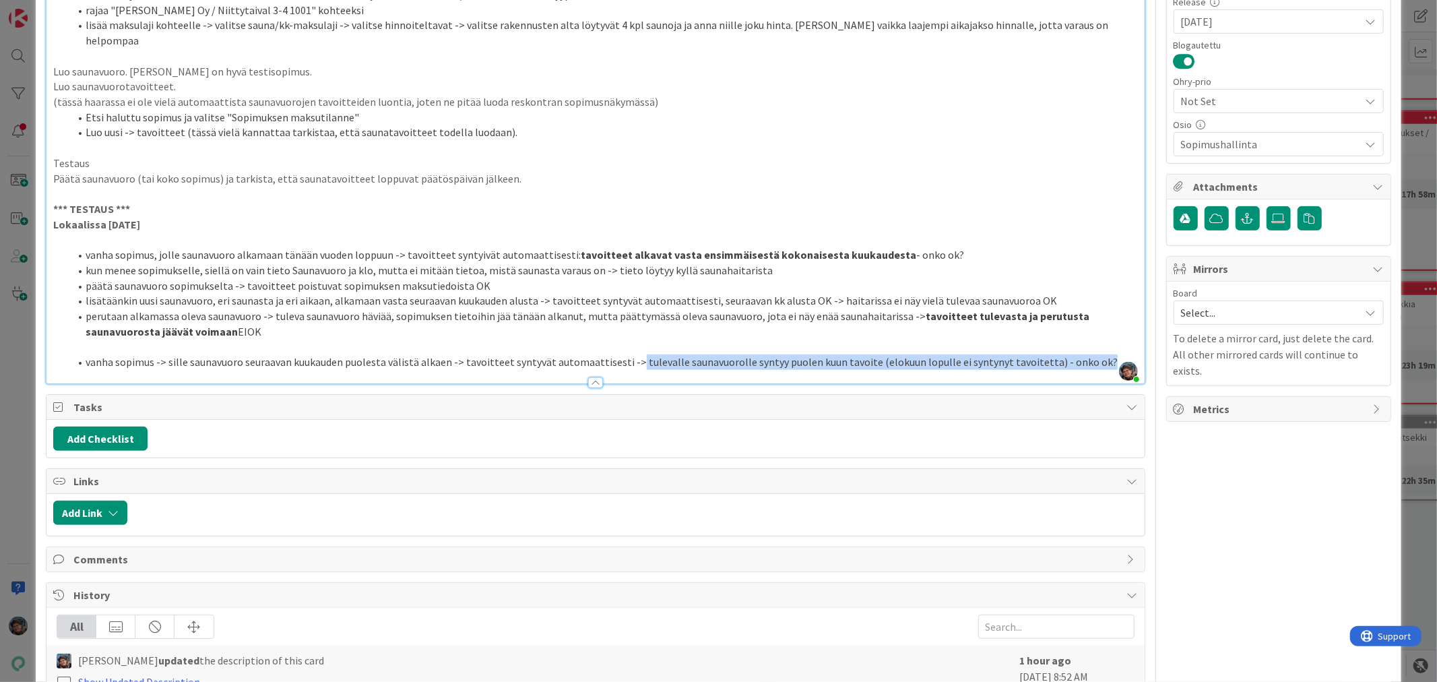
drag, startPoint x: 626, startPoint y: 341, endPoint x: 1079, endPoint y: 343, distance: 452.6
click at [1079, 354] on li "vanha sopimus -> sille saunavuoro seuraavan kuukauden puolesta välistä alkaen -…" at bounding box center [603, 361] width 1068 height 15
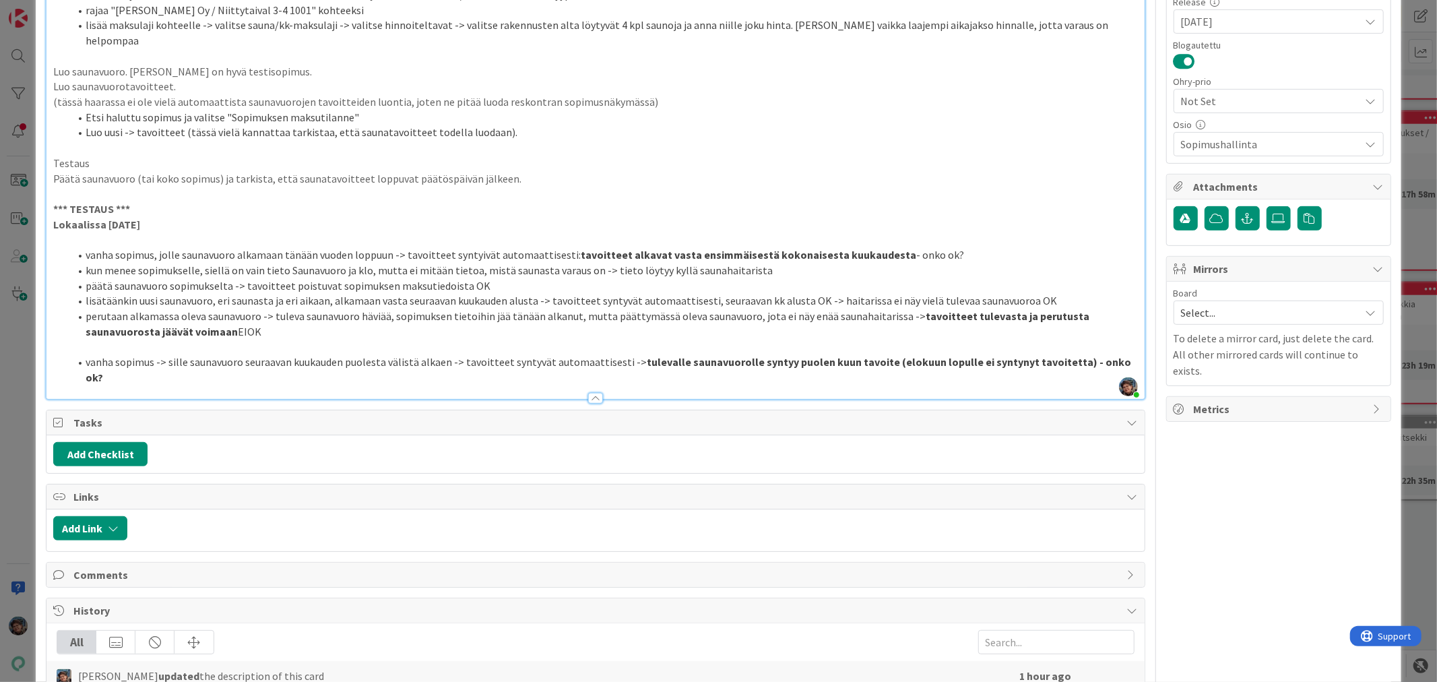
click at [964, 355] on strong "tulevalle saunavuorolle syntyy puolen kuun tavoite (elokuun lopulle ei syntynyt…" at bounding box center [609, 369] width 1047 height 29
click at [205, 359] on li "vanha sopimus -> sille saunavuoro seuraavan kuukauden puolesta välistä alkaen -…" at bounding box center [603, 369] width 1068 height 30
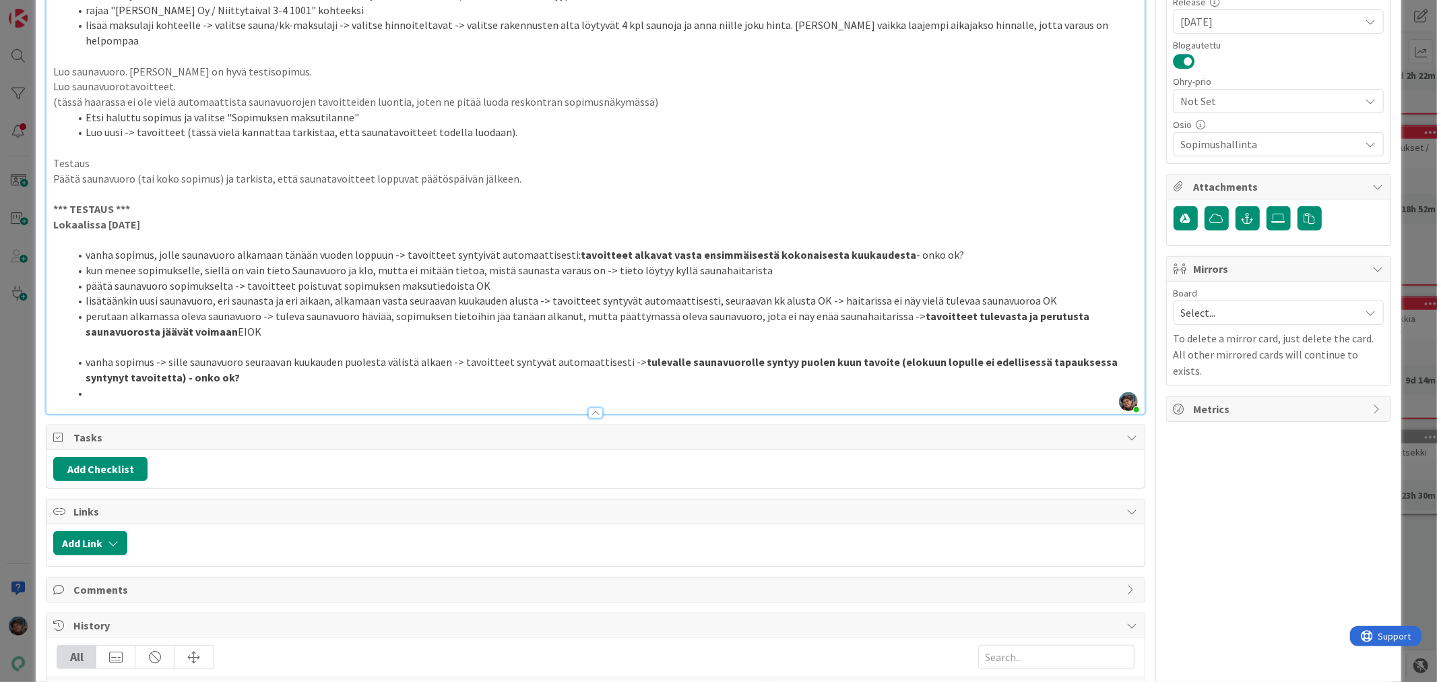
type textarea "x"
